Goal: Check status

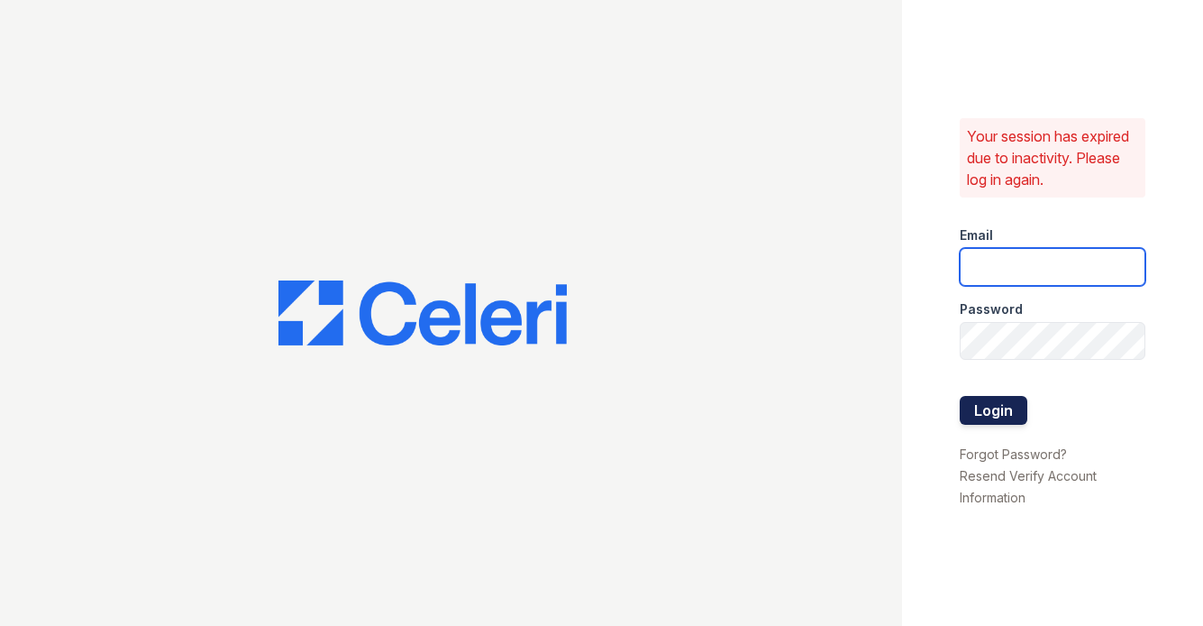
type input "[PERSON_NAME][EMAIL_ADDRESS][DOMAIN_NAME]"
click at [989, 396] on button "Login" at bounding box center [994, 410] width 68 height 29
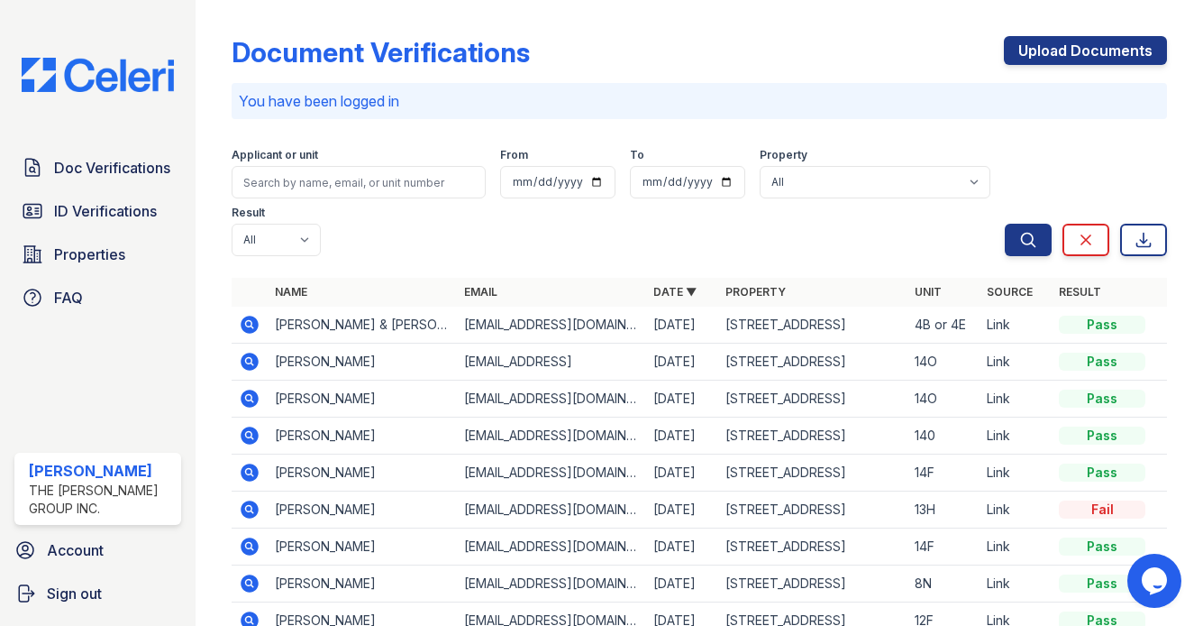
click at [247, 321] on icon at bounding box center [248, 323] width 5 height 5
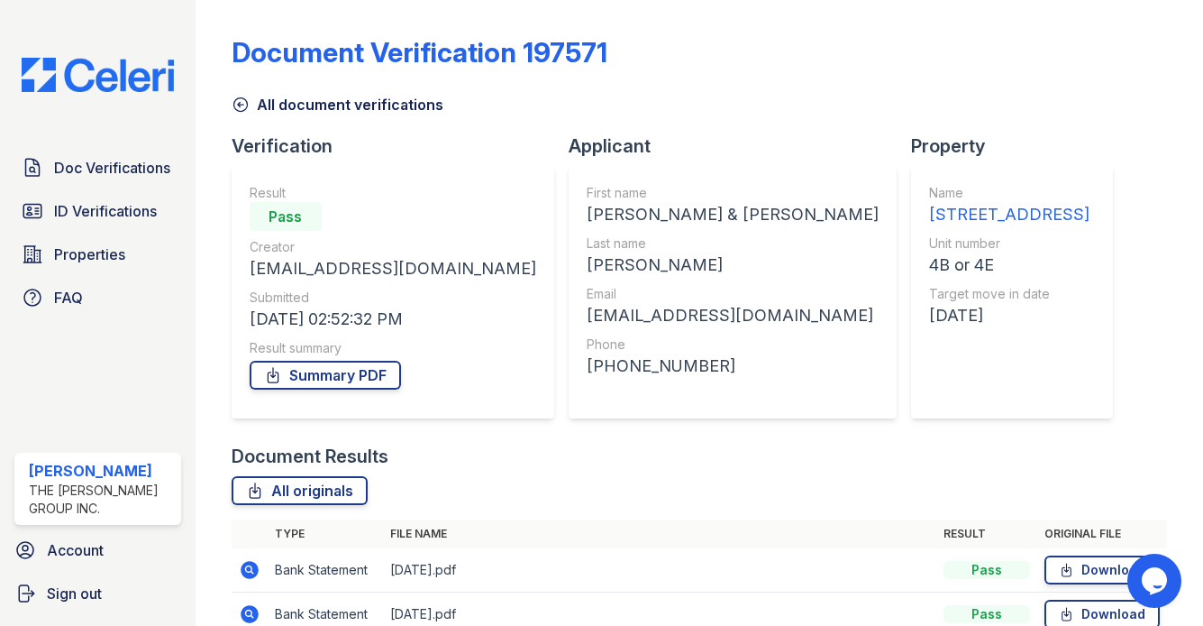
scroll to position [715, 0]
click at [307, 476] on link "All originals" at bounding box center [300, 490] width 136 height 29
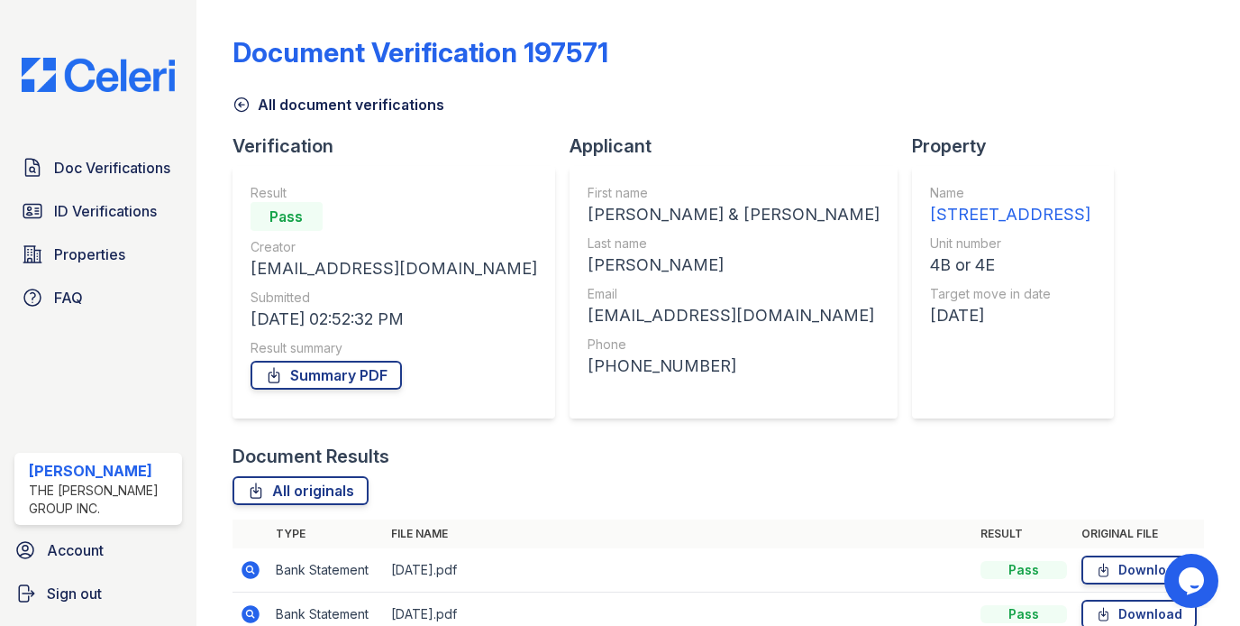
scroll to position [0, 0]
click at [121, 164] on span "Doc Verifications" at bounding box center [112, 168] width 116 height 22
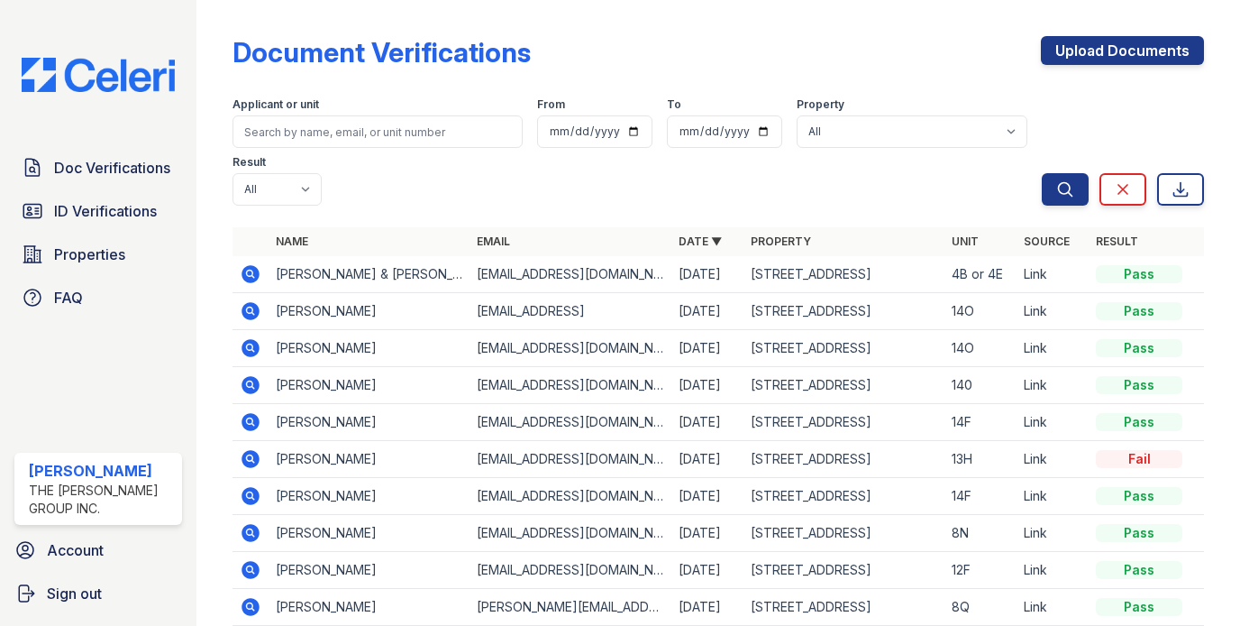
click at [249, 302] on icon at bounding box center [251, 311] width 18 height 18
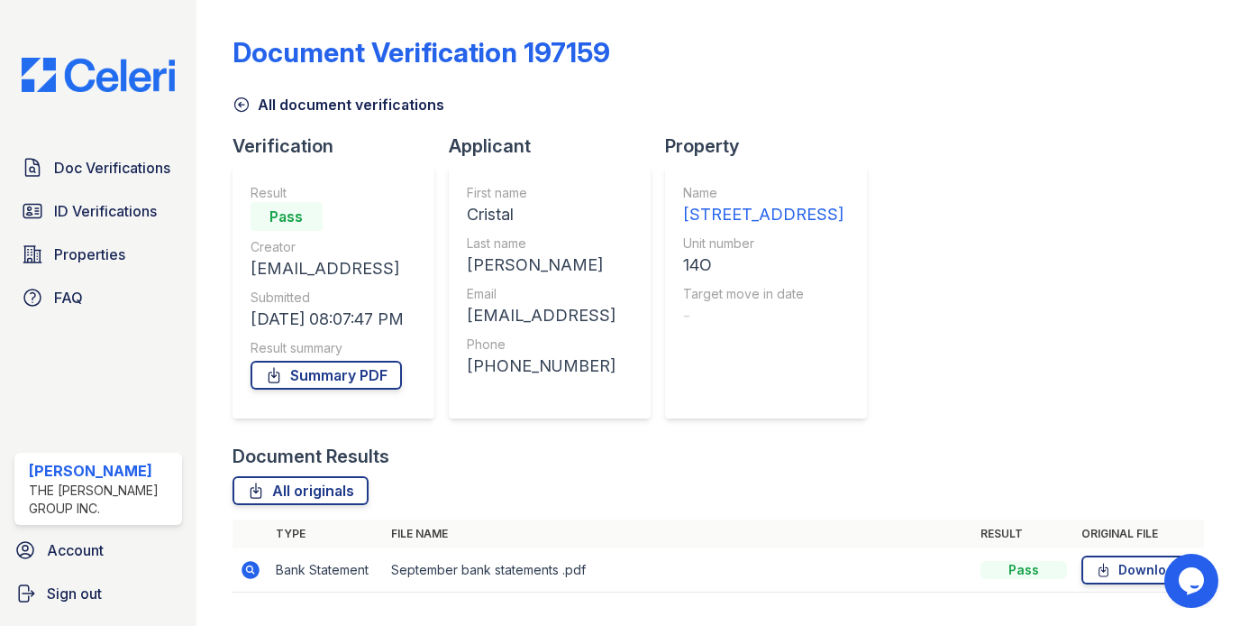
scroll to position [50, 0]
click at [315, 361] on link "Summary PDF" at bounding box center [326, 375] width 151 height 29
click at [299, 476] on link "All originals" at bounding box center [301, 490] width 136 height 29
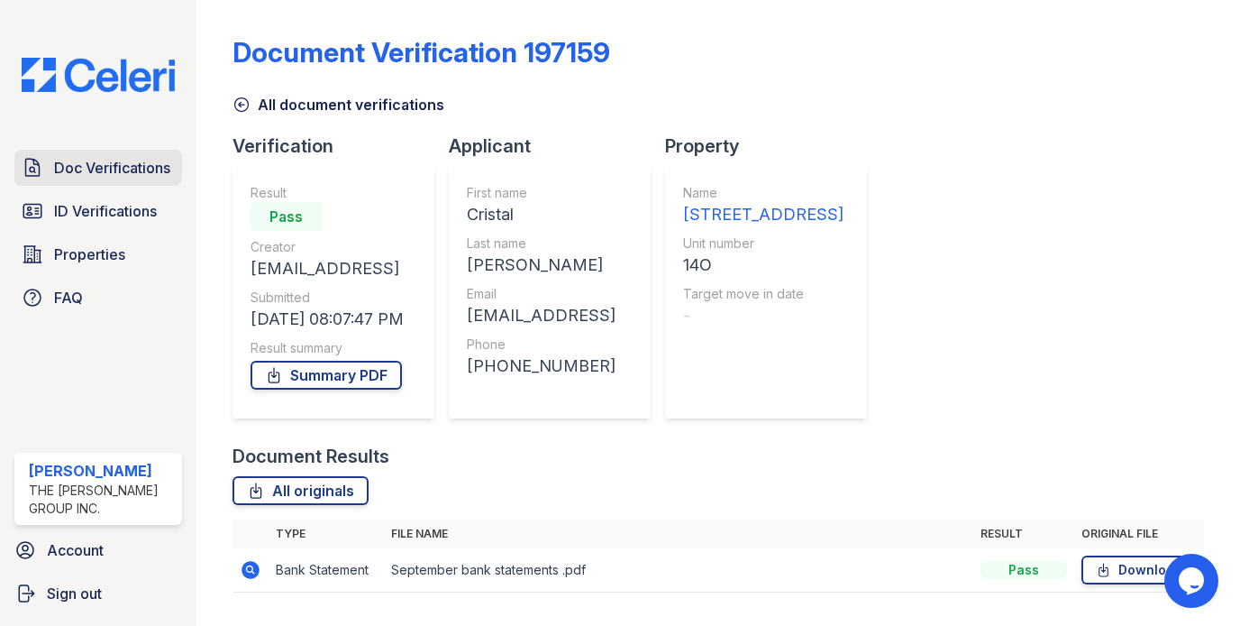
click at [143, 171] on span "Doc Verifications" at bounding box center [112, 168] width 116 height 22
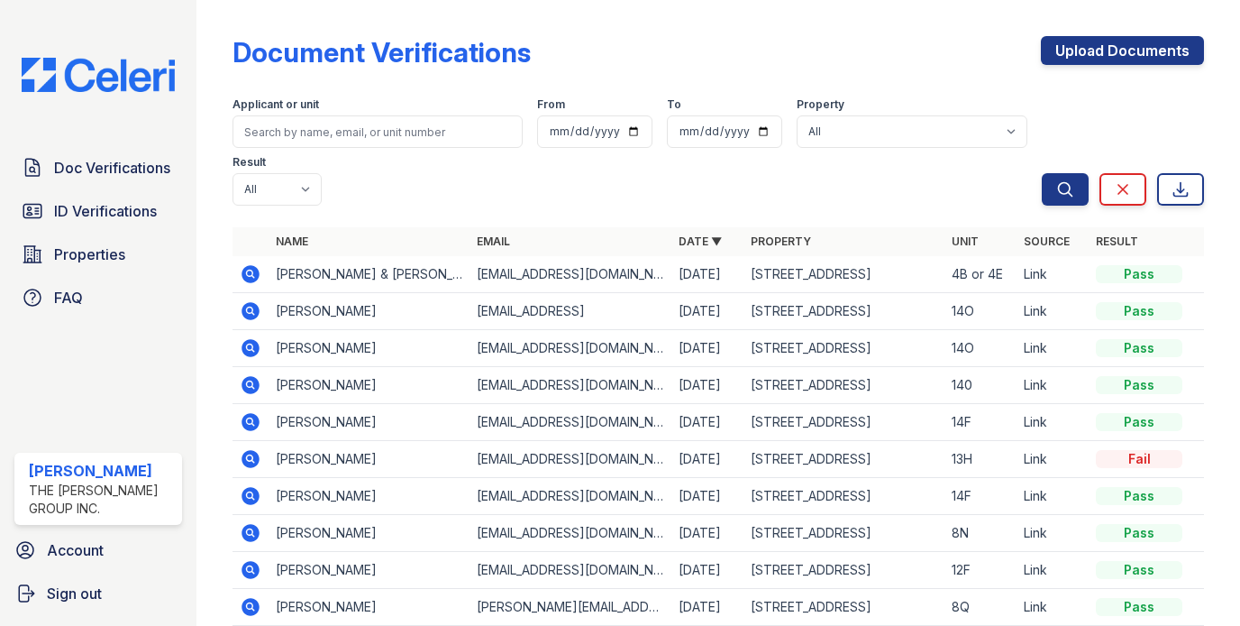
click at [249, 344] on icon at bounding box center [249, 346] width 5 height 5
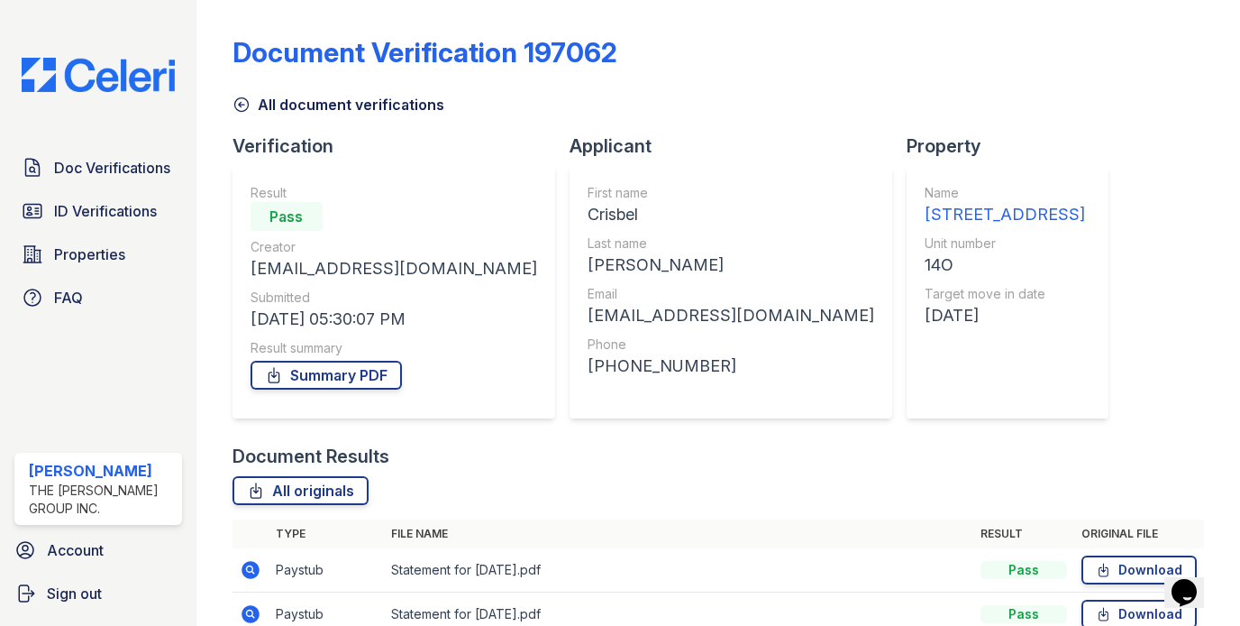
scroll to position [839, 0]
click at [251, 559] on icon at bounding box center [251, 570] width 22 height 22
click at [291, 476] on link "All originals" at bounding box center [301, 490] width 136 height 29
click at [269, 476] on link "All originals" at bounding box center [301, 490] width 136 height 29
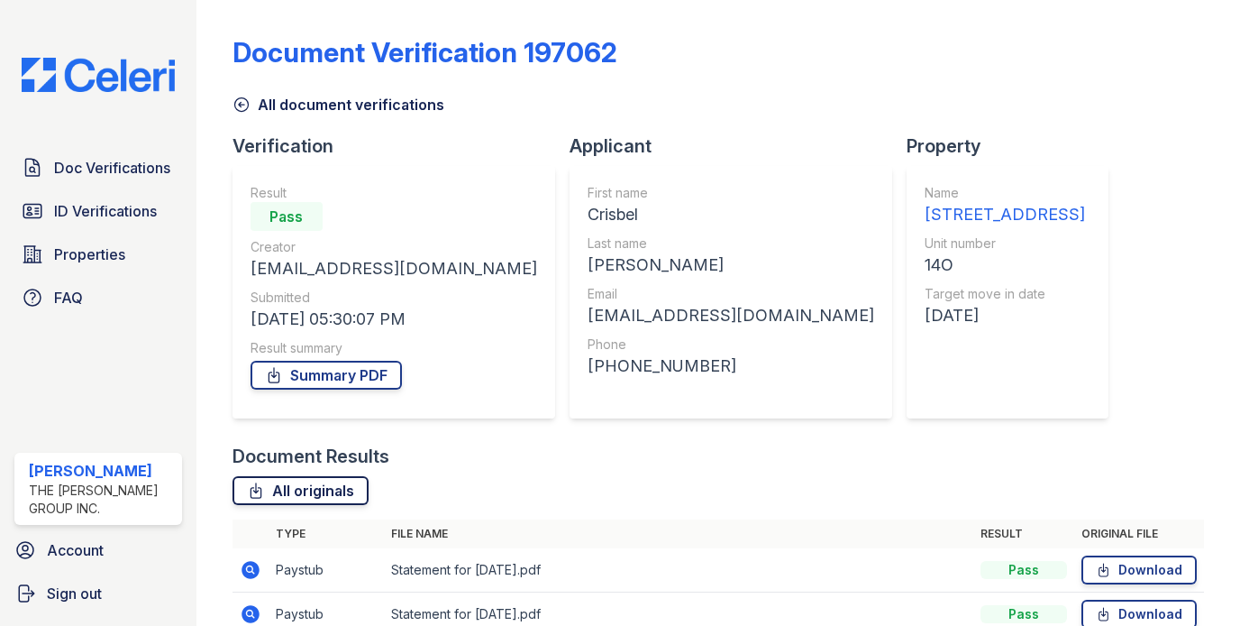
scroll to position [825, 0]
click at [282, 476] on link "All originals" at bounding box center [301, 490] width 136 height 29
click at [250, 566] on icon at bounding box center [249, 568] width 5 height 5
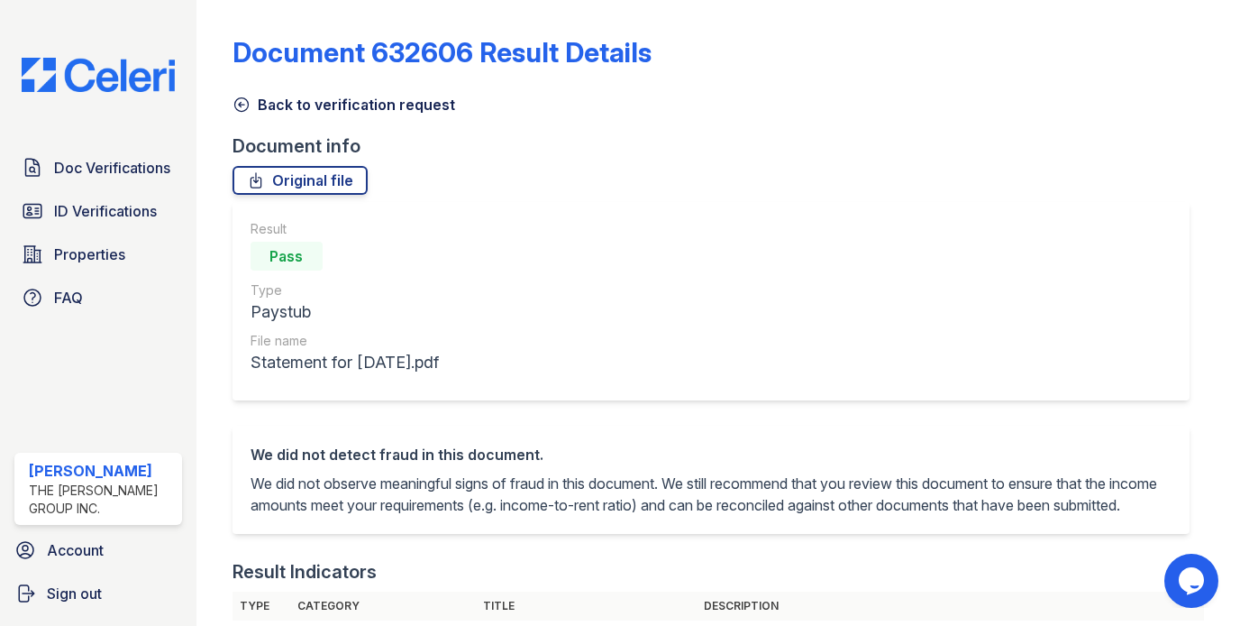
scroll to position [322, 0]
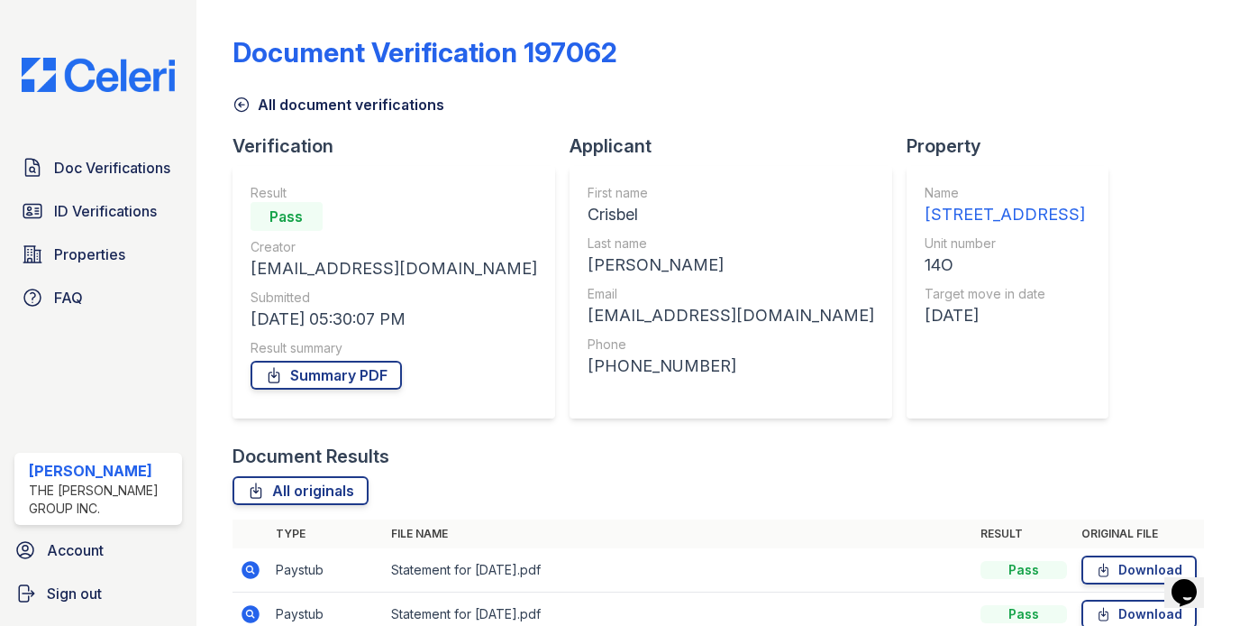
click at [296, 361] on link "Summary PDF" at bounding box center [326, 375] width 151 height 29
